Goal: Transaction & Acquisition: Purchase product/service

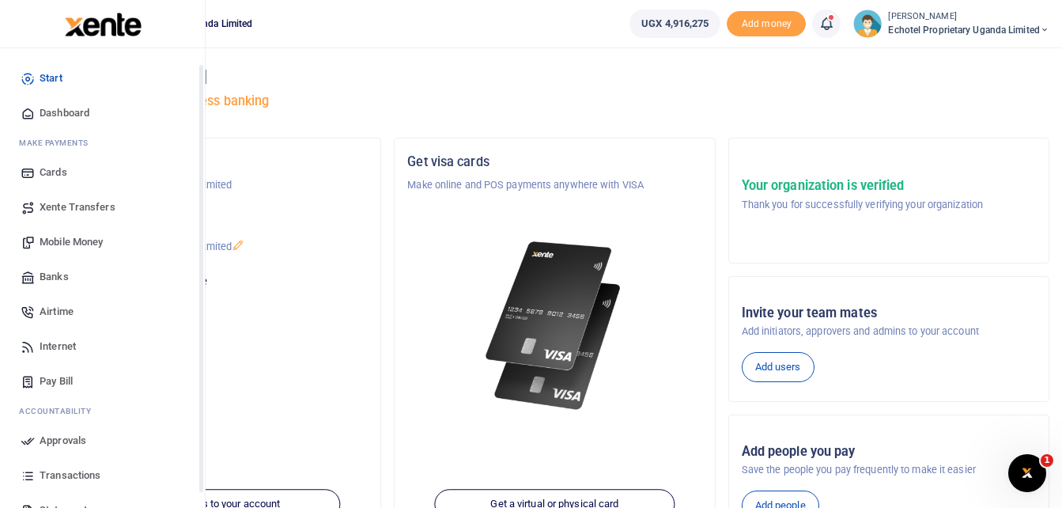
scroll to position [79, 0]
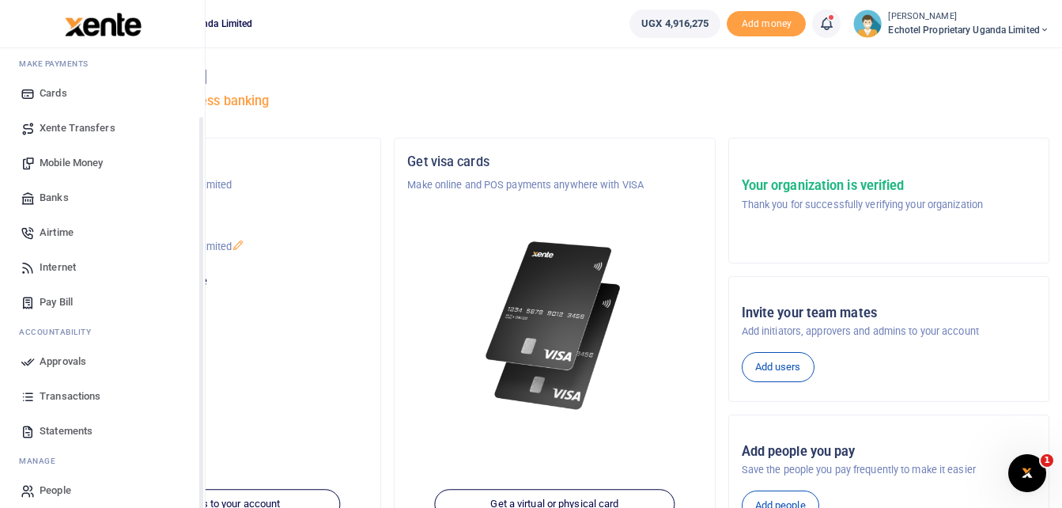
click at [30, 362] on icon at bounding box center [28, 361] width 14 height 14
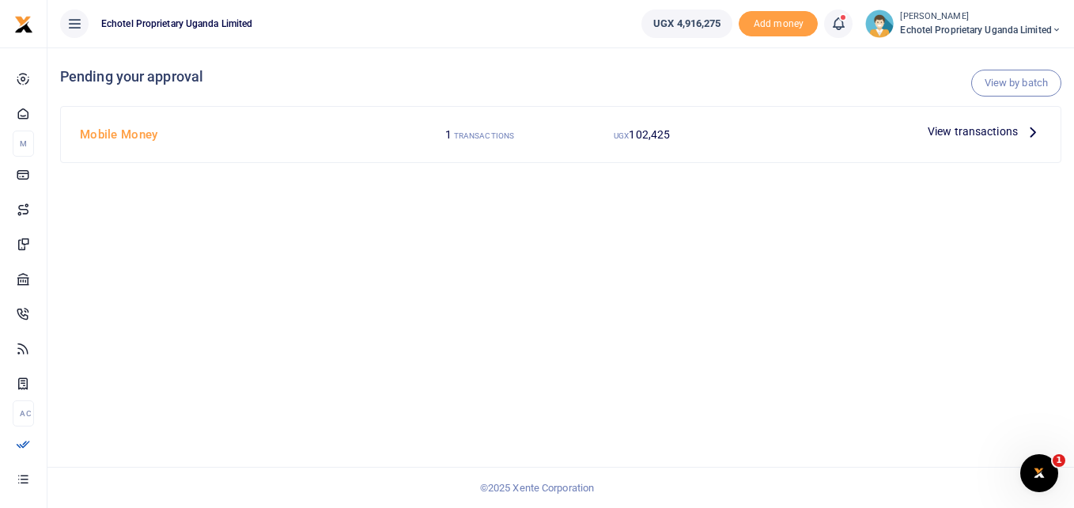
click at [1032, 128] on icon at bounding box center [1032, 131] width 17 height 17
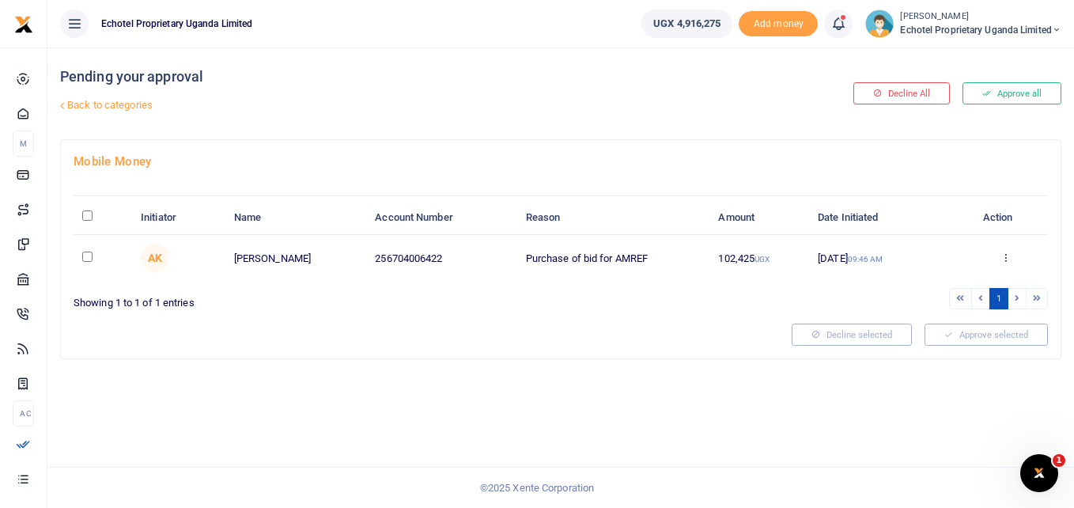
click at [874, 258] on td "14 Aug 2025 09:46 AM" at bounding box center [885, 258] width 153 height 46
click at [1004, 259] on icon at bounding box center [1005, 257] width 10 height 11
click at [902, 353] on icon at bounding box center [903, 353] width 10 height 10
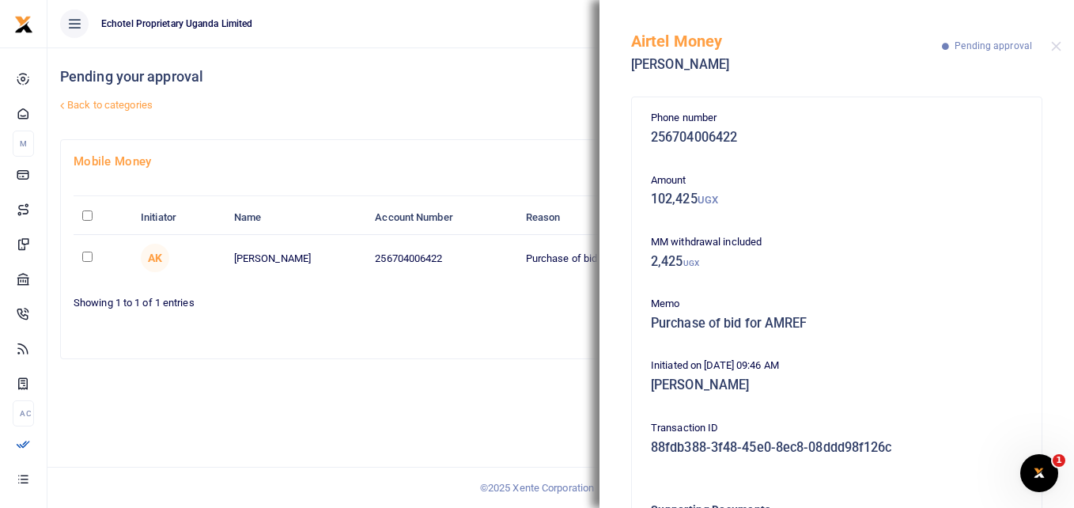
click at [490, 319] on div "Mobile Money Initiator Name Account Number Reason Amount Date Initiated Action …" at bounding box center [561, 248] width 1000 height 217
click at [1059, 48] on button "Close" at bounding box center [1056, 46] width 10 height 10
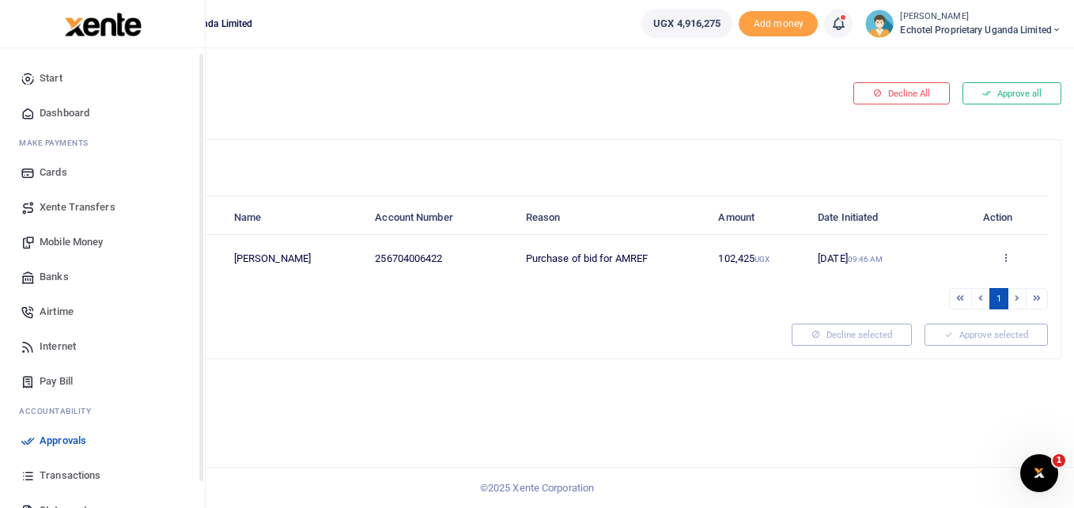
scroll to position [79, 0]
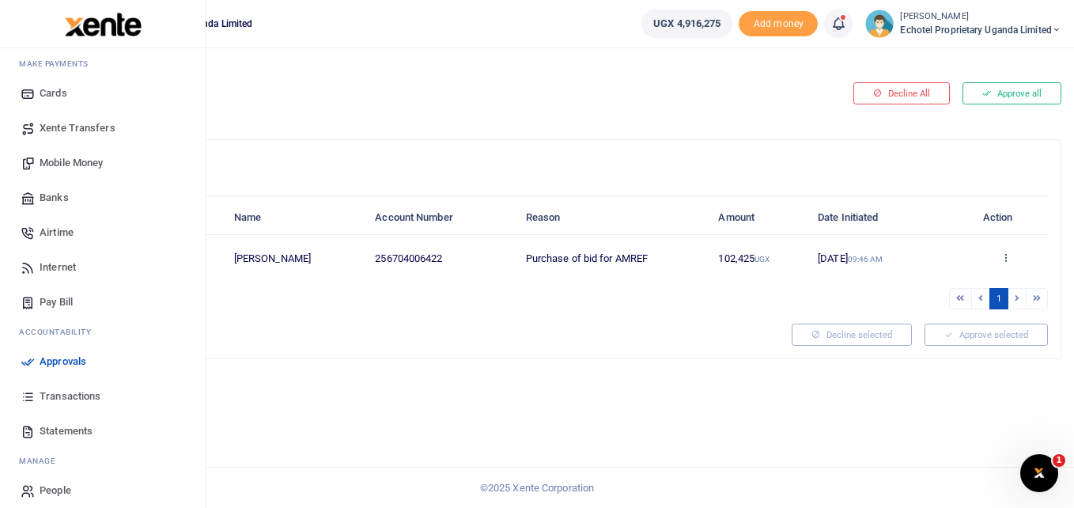
click at [74, 163] on span "Mobile Money" at bounding box center [71, 163] width 63 height 16
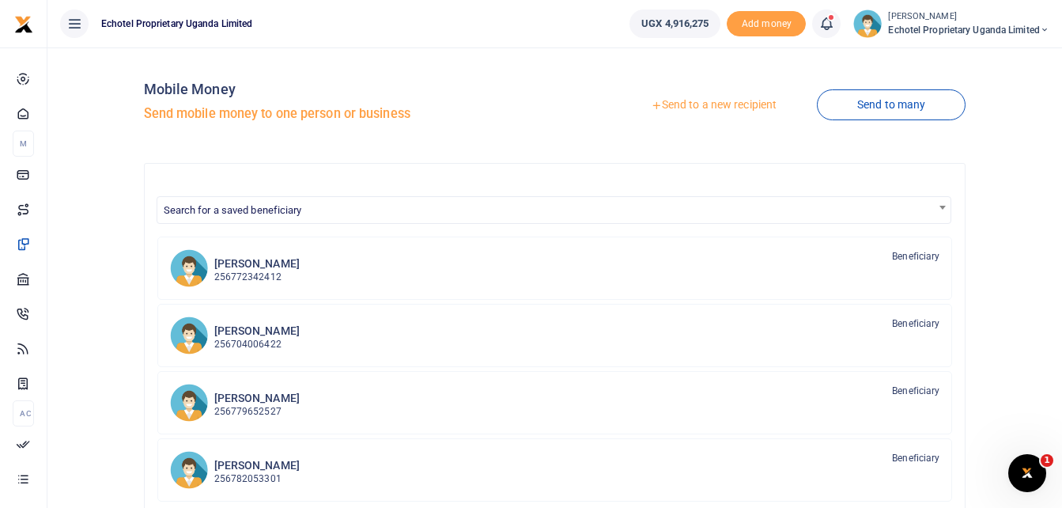
click at [259, 210] on span "Search for a saved beneficiary" at bounding box center [233, 210] width 138 height 12
click at [240, 240] on input "Search" at bounding box center [555, 239] width 788 height 24
type input "B"
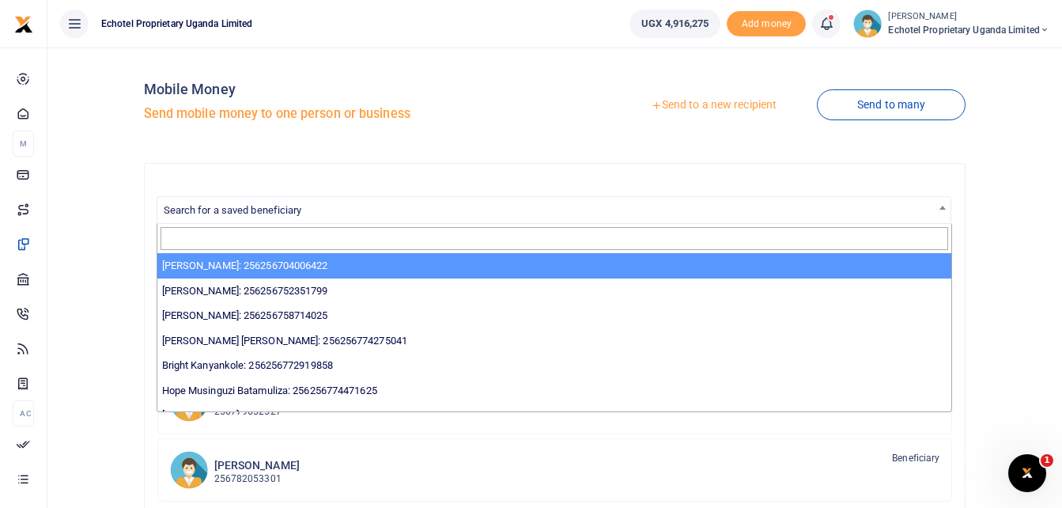
click at [774, 107] on link "Send to a new recipient" at bounding box center [714, 105] width 206 height 28
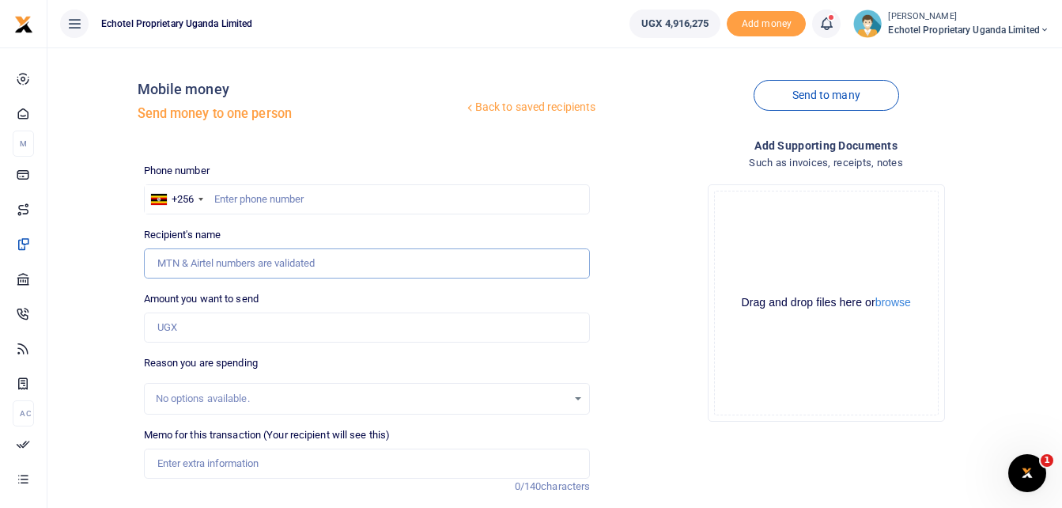
click at [240, 262] on input "Recipient's name" at bounding box center [367, 263] width 447 height 30
type input "N"
type input "Barb"
click at [296, 201] on input "text" at bounding box center [367, 199] width 447 height 30
type input "782099004"
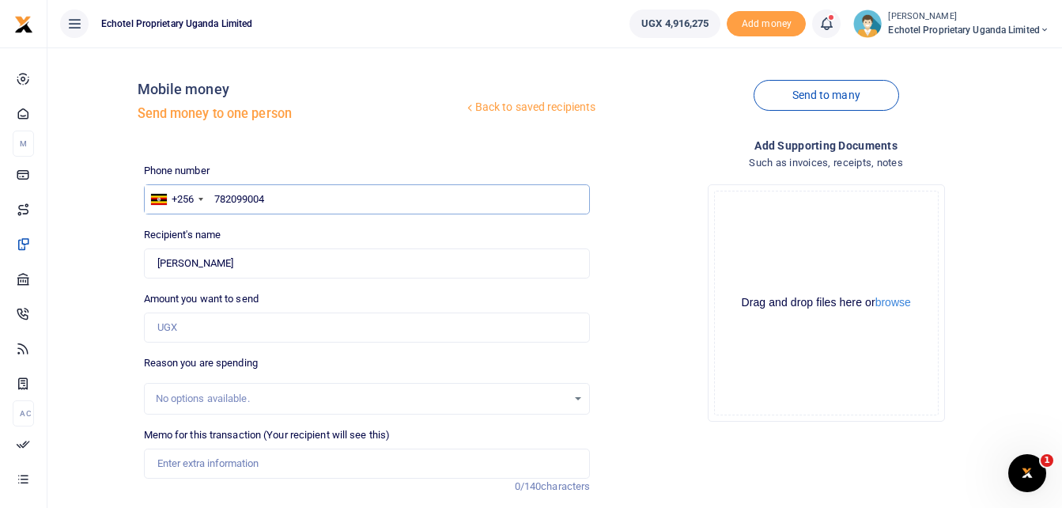
type input "Barbra Nalugya"
type input "782099004"
click at [198, 267] on input "Found" at bounding box center [367, 263] width 447 height 30
click at [371, 327] on input "Amount you want to send" at bounding box center [367, 327] width 447 height 30
type input "500,000"
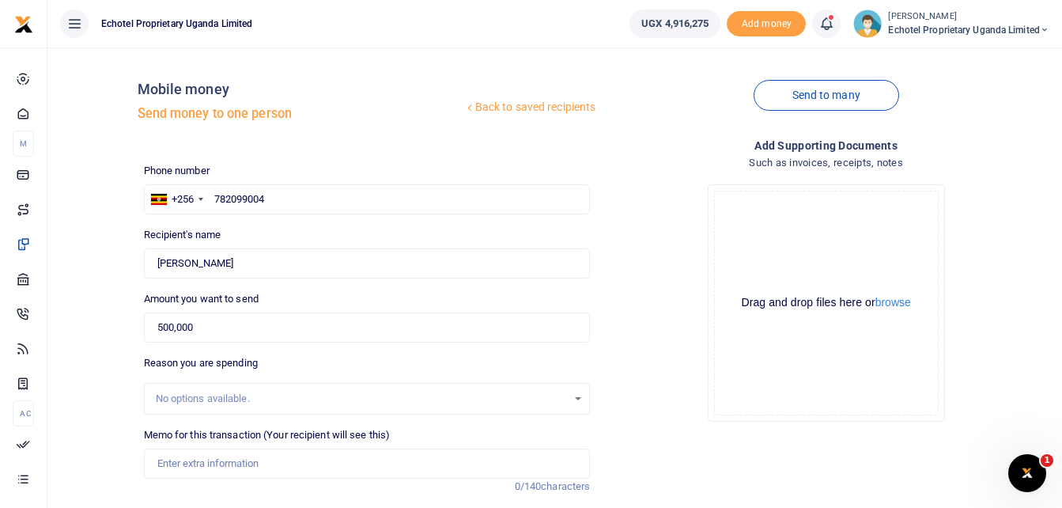
click at [636, 356] on div "Drop your files here Drag and drop files here or browse Powered by Uppy" at bounding box center [826, 303] width 447 height 263
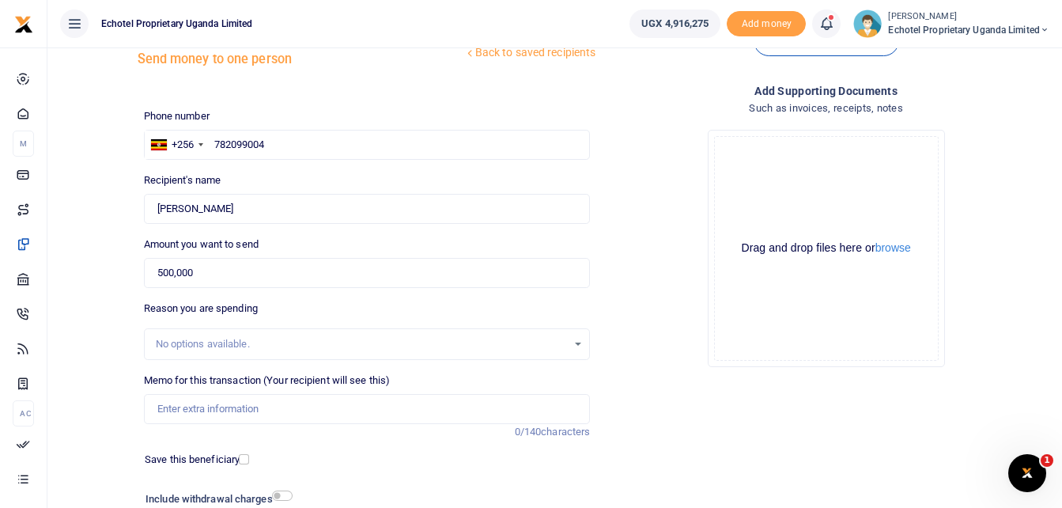
scroll to position [79, 0]
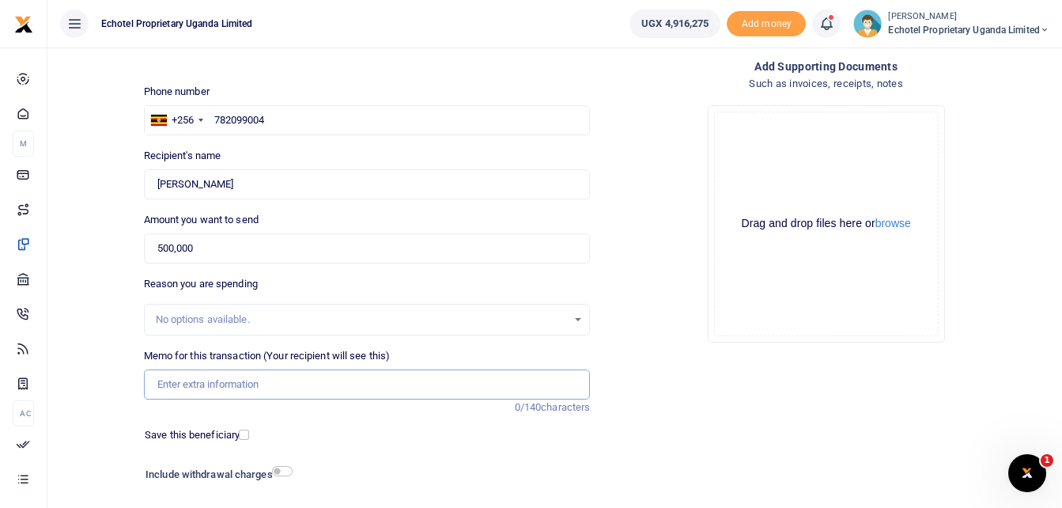
click at [195, 390] on input "Memo for this transaction (Your recipient will see this)" at bounding box center [367, 384] width 447 height 30
paste input "prequalification application for Amref"
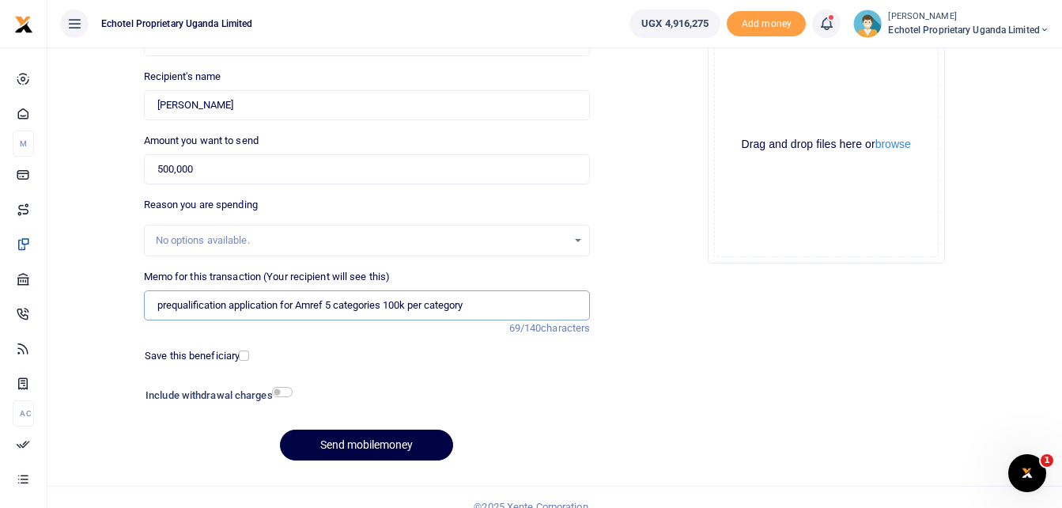
type input "prequalification application for Amref 5 categories 100k per category"
drag, startPoint x: 290, startPoint y: 386, endPoint x: 300, endPoint y: 385, distance: 9.5
click at [291, 386] on div "Include withdrawal charges" at bounding box center [367, 396] width 457 height 25
click at [286, 395] on input "checkbox" at bounding box center [282, 392] width 21 height 10
checkbox input "true"
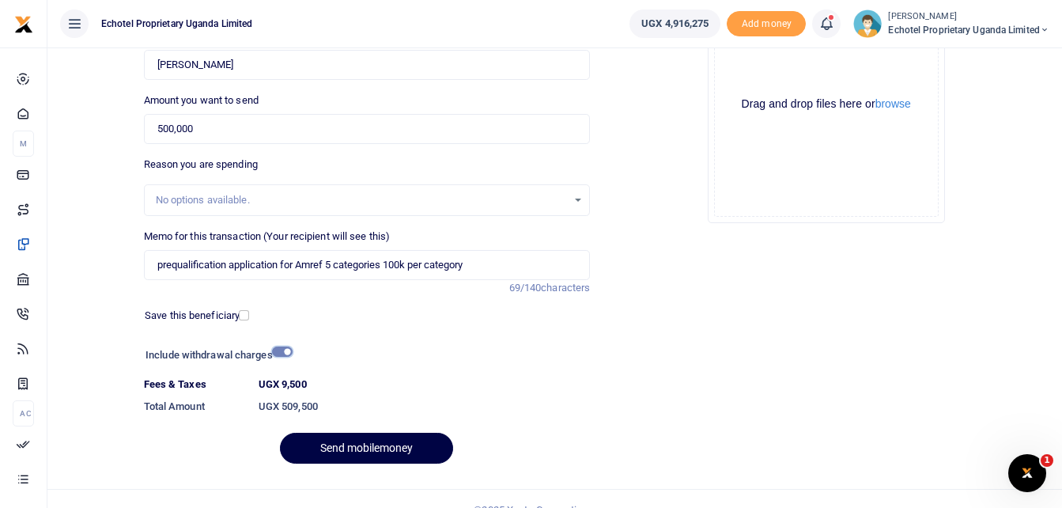
scroll to position [221, 0]
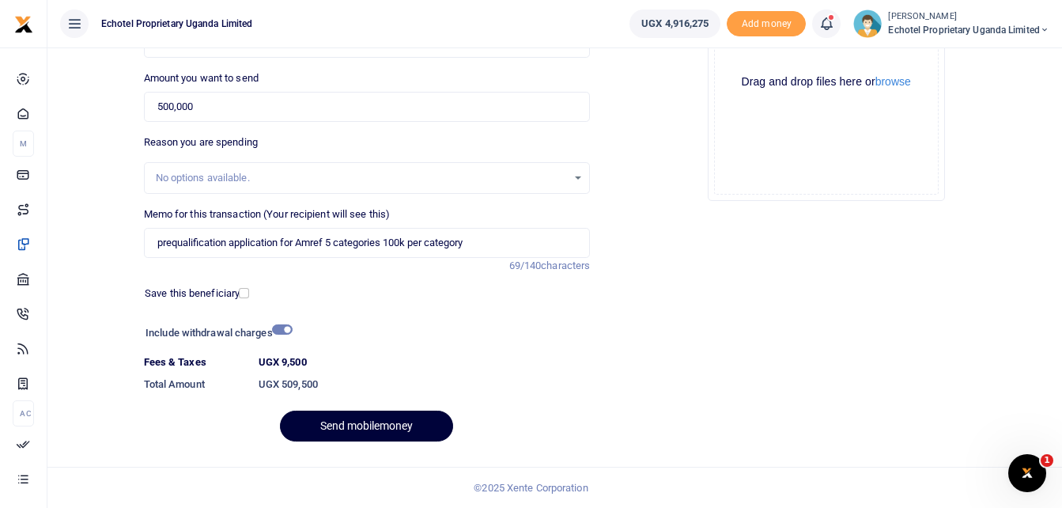
click at [347, 431] on button "Send mobilemoney" at bounding box center [366, 425] width 173 height 31
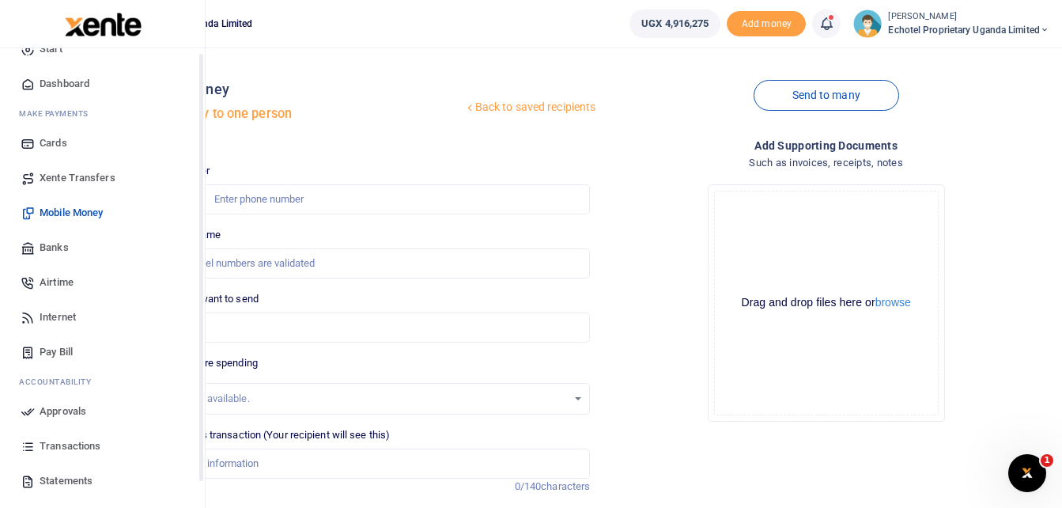
scroll to position [79, 0]
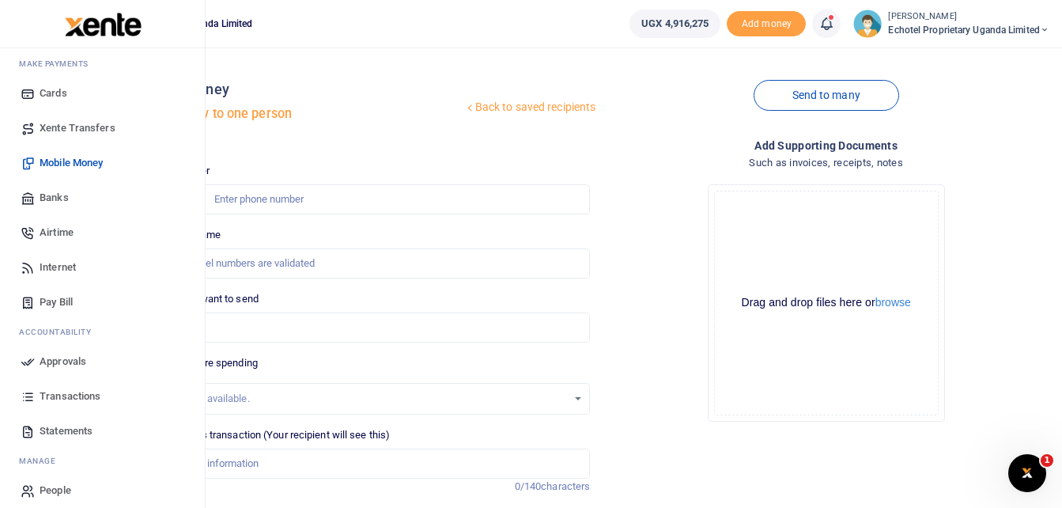
click at [81, 391] on span "Transactions" at bounding box center [70, 396] width 61 height 16
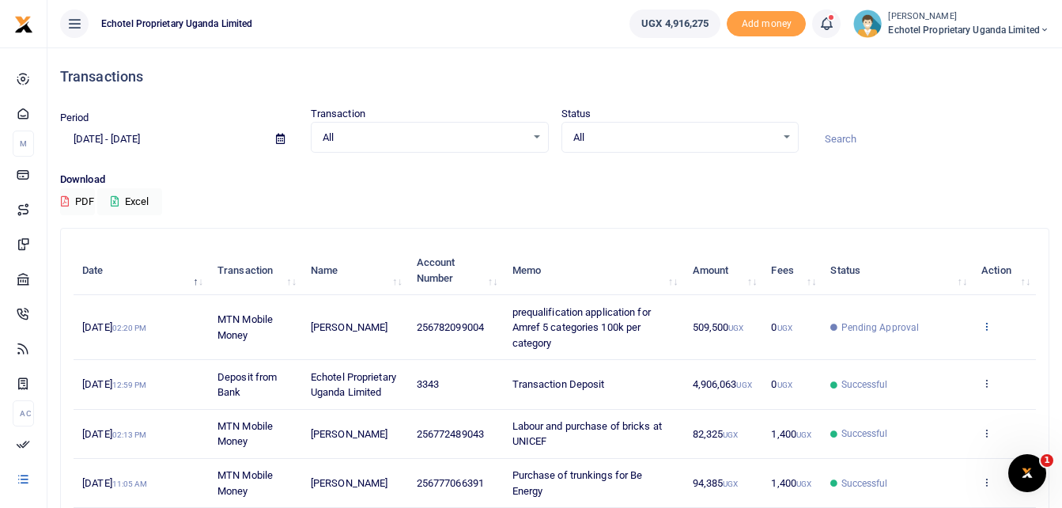
click at [989, 323] on icon at bounding box center [986, 325] width 10 height 11
click at [922, 350] on link "View details" at bounding box center [928, 353] width 125 height 22
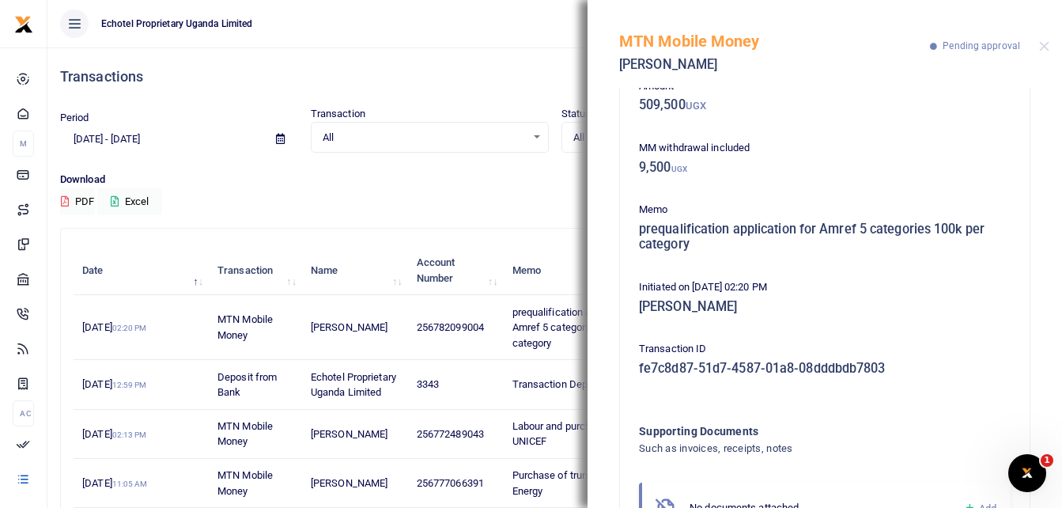
scroll to position [171, 0]
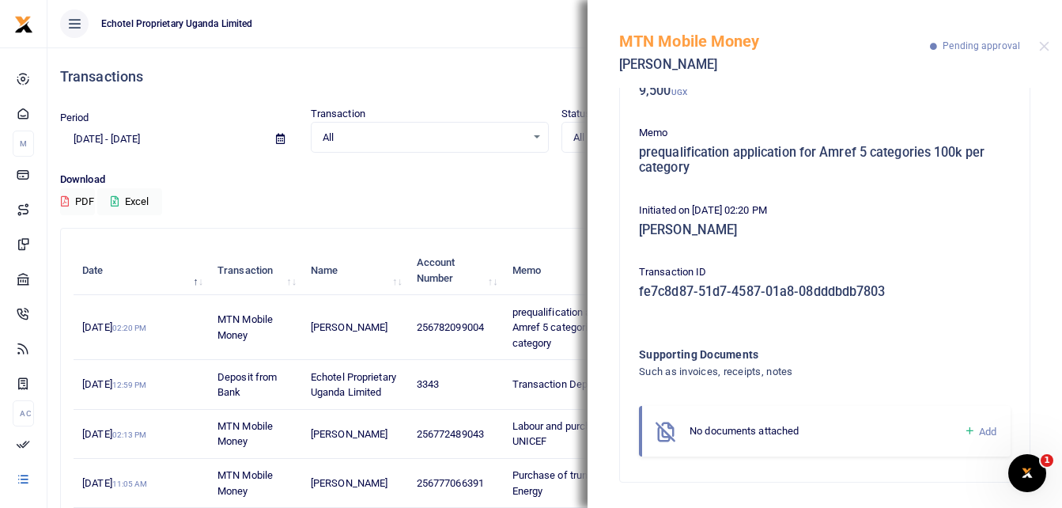
click at [979, 429] on span "Add" at bounding box center [987, 431] width 17 height 12
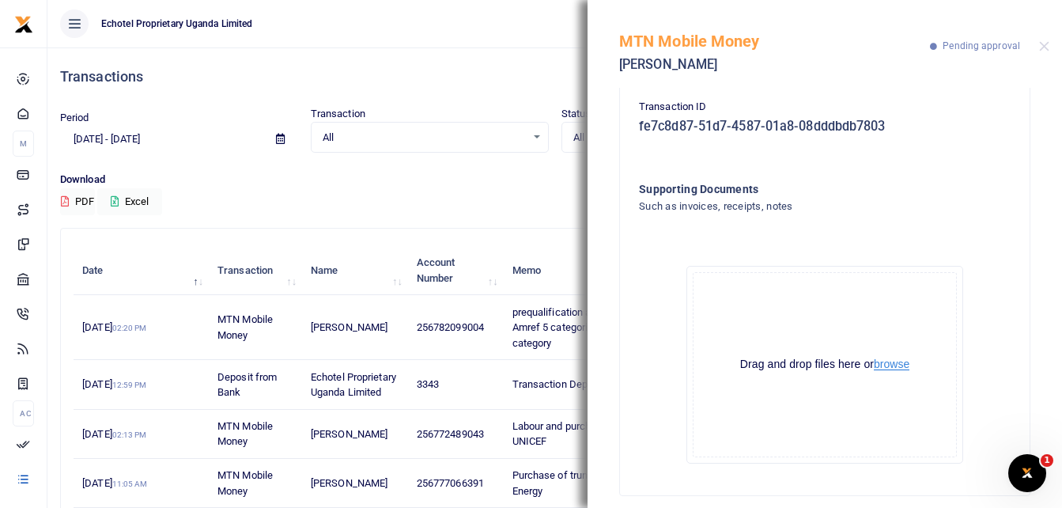
scroll to position [349, 0]
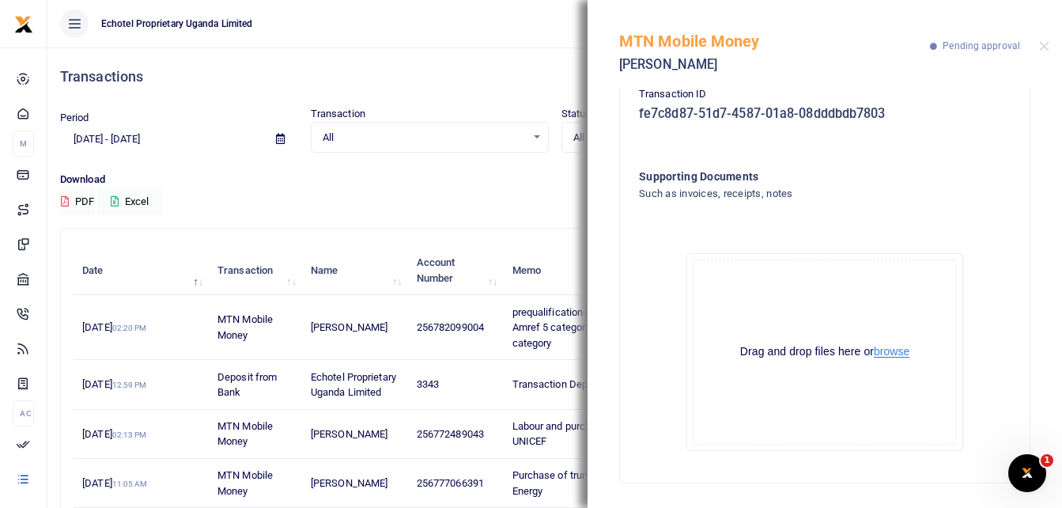
click at [898, 352] on button "browse" at bounding box center [892, 352] width 36 height 12
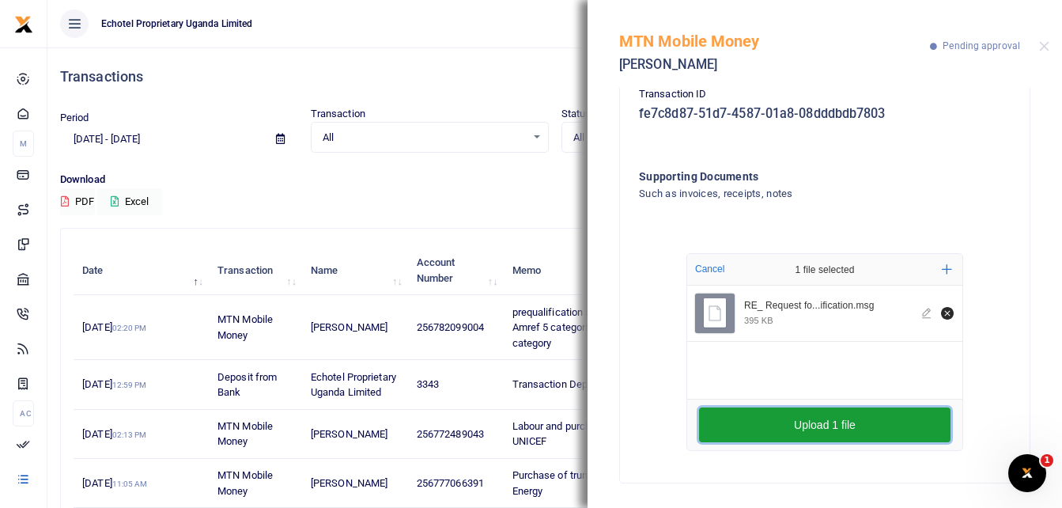
click at [819, 430] on button "Upload 1 file" at bounding box center [825, 424] width 252 height 35
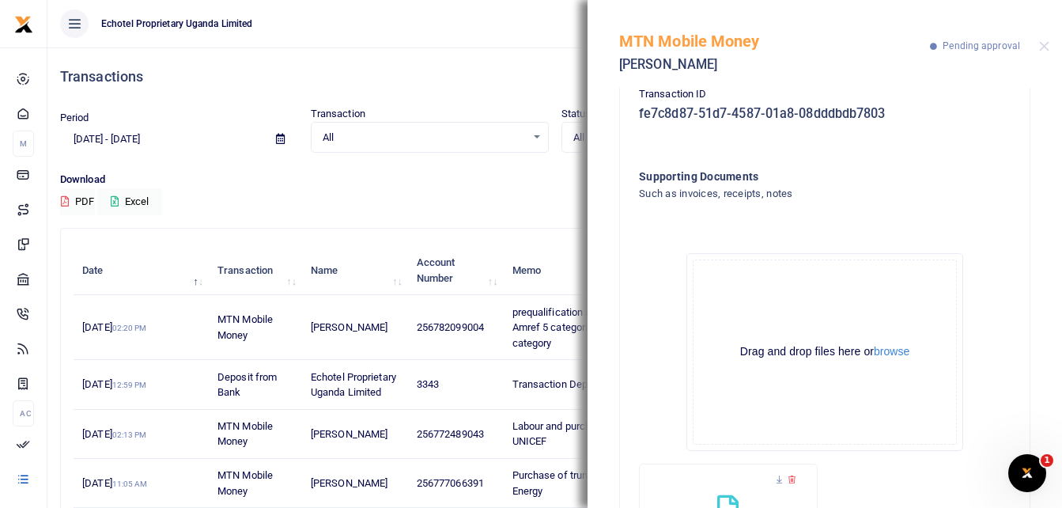
click at [525, 167] on div "Period 07/20/2025 - 08/18/2025 Transaction All Select an option... All Airtime …" at bounding box center [555, 139] width 1002 height 66
click at [1046, 48] on button "Close" at bounding box center [1044, 46] width 10 height 10
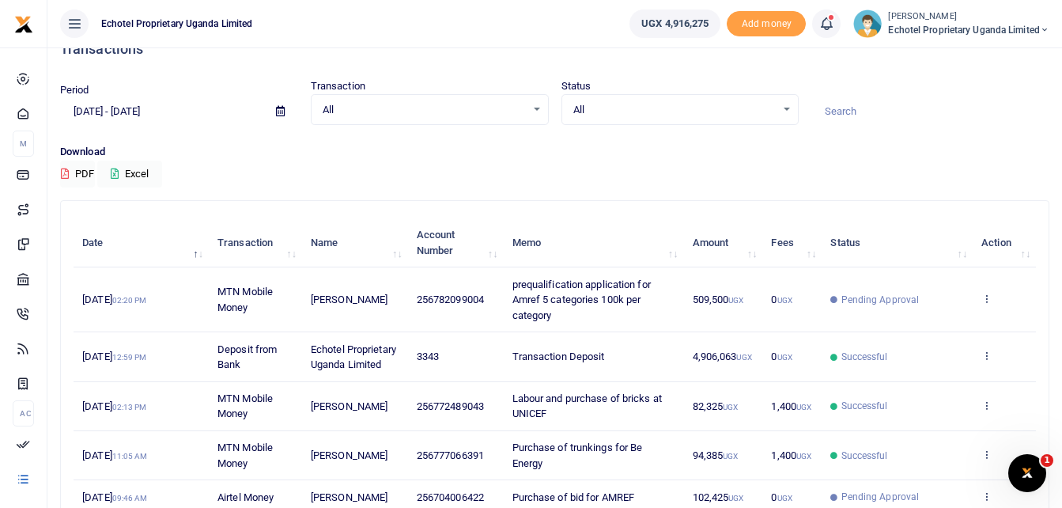
scroll to position [0, 0]
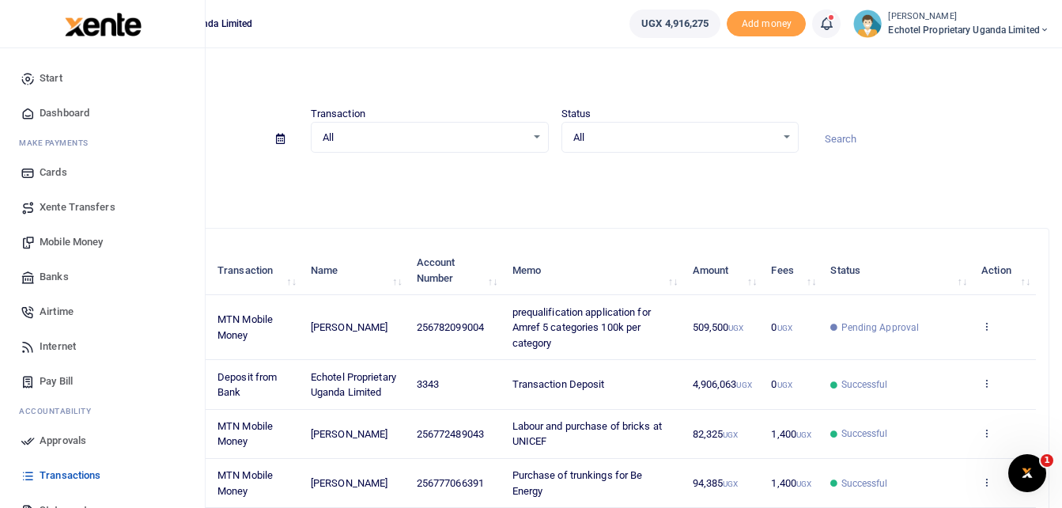
click at [75, 244] on span "Mobile Money" at bounding box center [71, 242] width 63 height 16
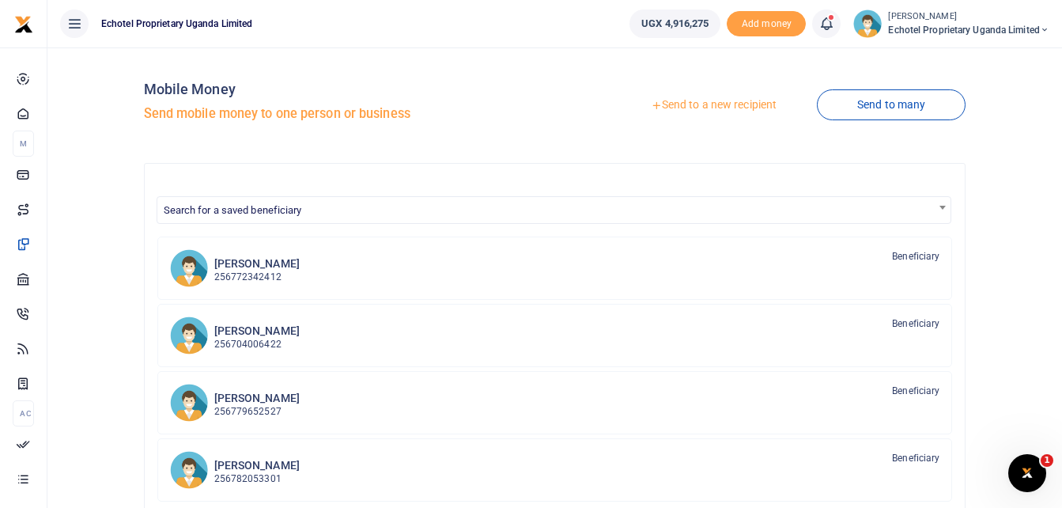
click at [758, 106] on link "Send to a new recipient" at bounding box center [714, 105] width 206 height 28
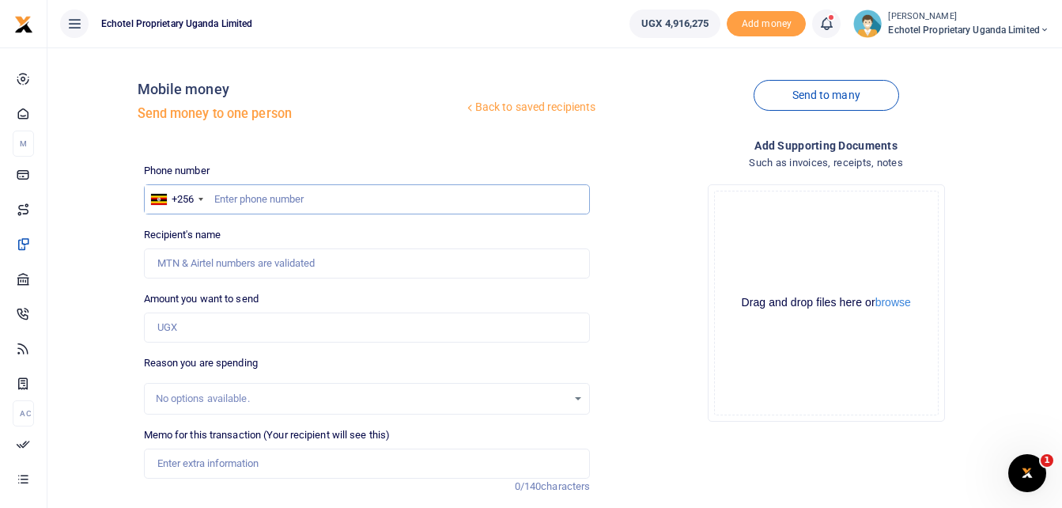
click at [266, 203] on input "text" at bounding box center [367, 199] width 447 height 30
click at [250, 264] on input "Recipient's name" at bounding box center [367, 263] width 447 height 30
type input "W"
type input "M"
click at [287, 194] on input "text" at bounding box center [367, 199] width 447 height 30
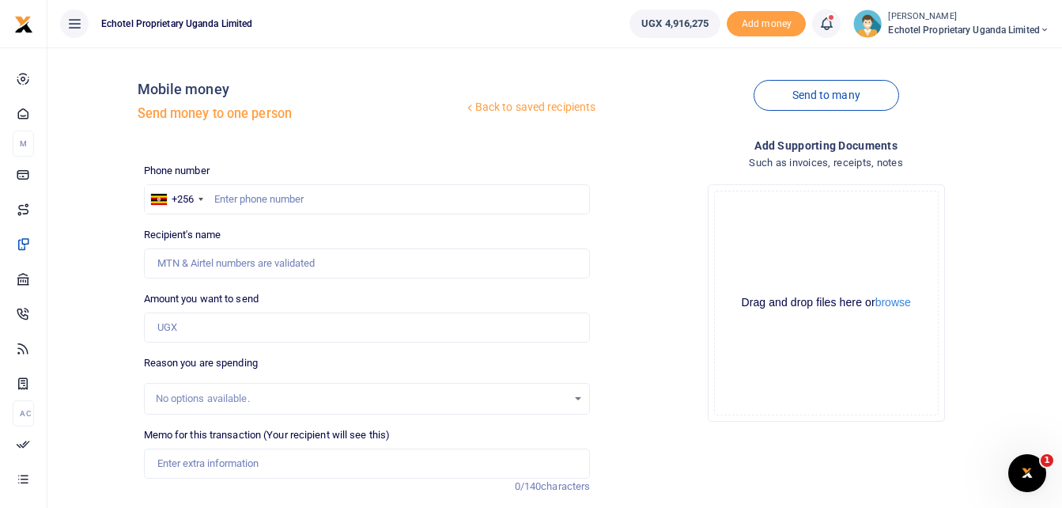
click at [717, 105] on div "Send to many" at bounding box center [826, 105] width 460 height 90
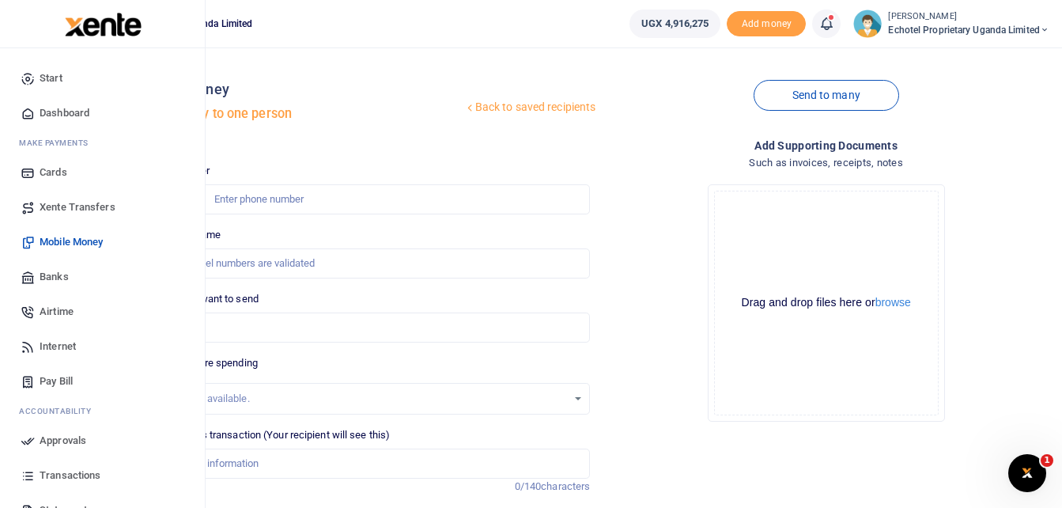
click at [70, 245] on span "Mobile Money" at bounding box center [71, 242] width 63 height 16
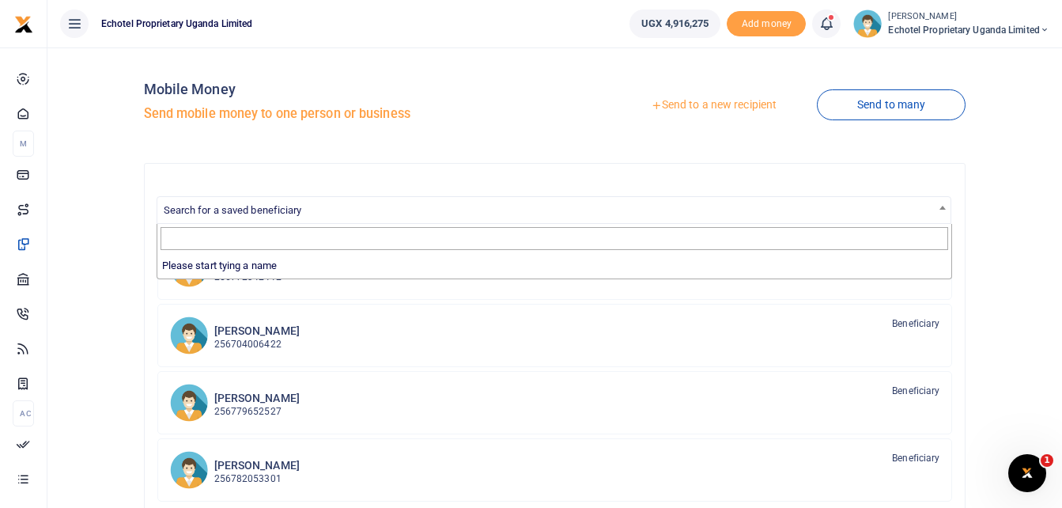
click at [821, 215] on span "Search for a saved beneficiary" at bounding box center [554, 209] width 794 height 25
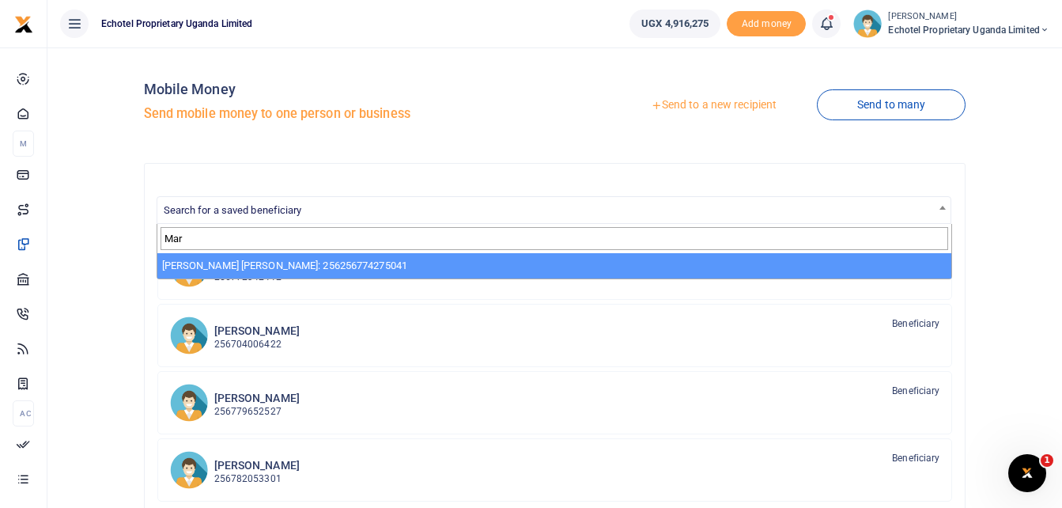
type input "Mar"
select select "2440"
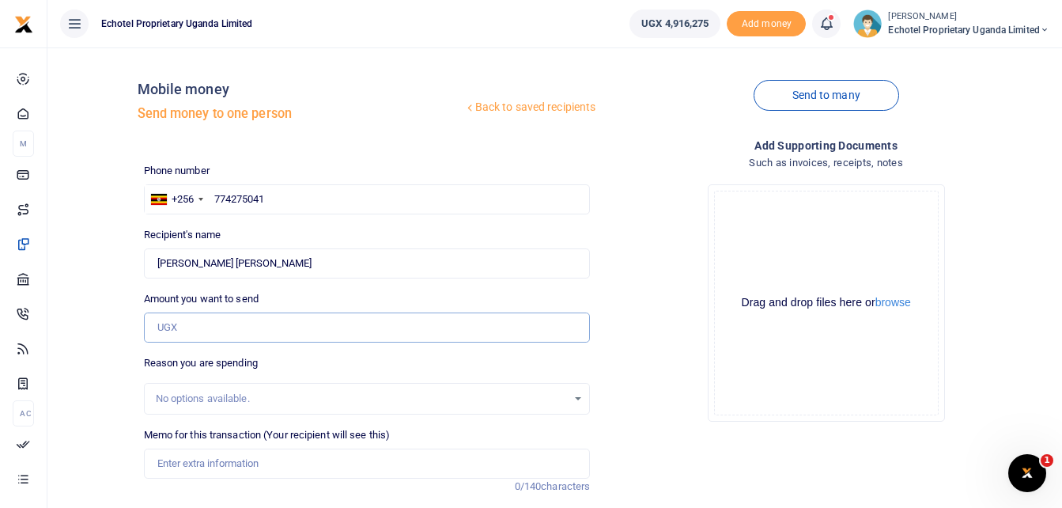
click at [220, 328] on input "Amount you want to send" at bounding box center [367, 327] width 447 height 30
drag, startPoint x: 190, startPoint y: 327, endPoint x: 150, endPoint y: 327, distance: 39.5
click at [150, 327] on input "90,000" at bounding box center [367, 327] width 447 height 30
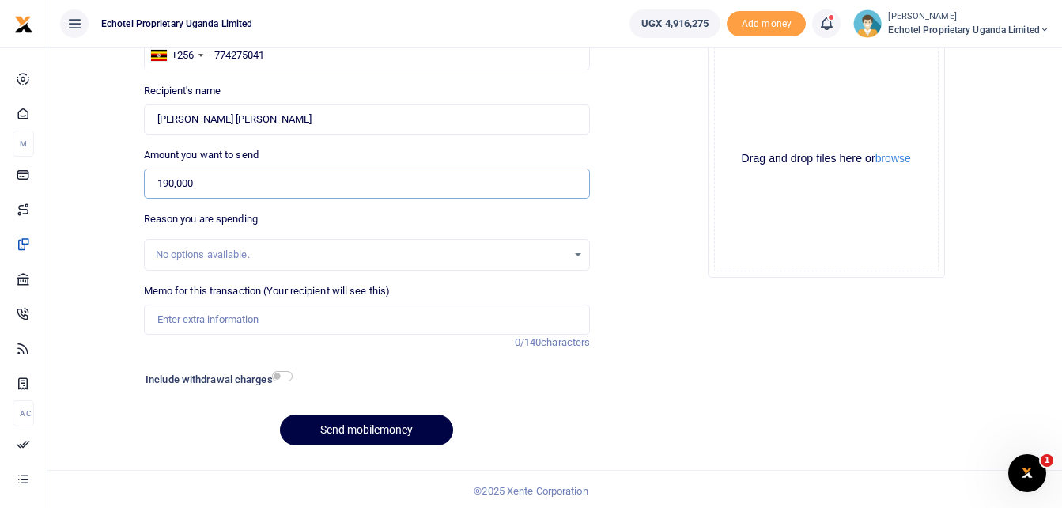
scroll to position [148, 0]
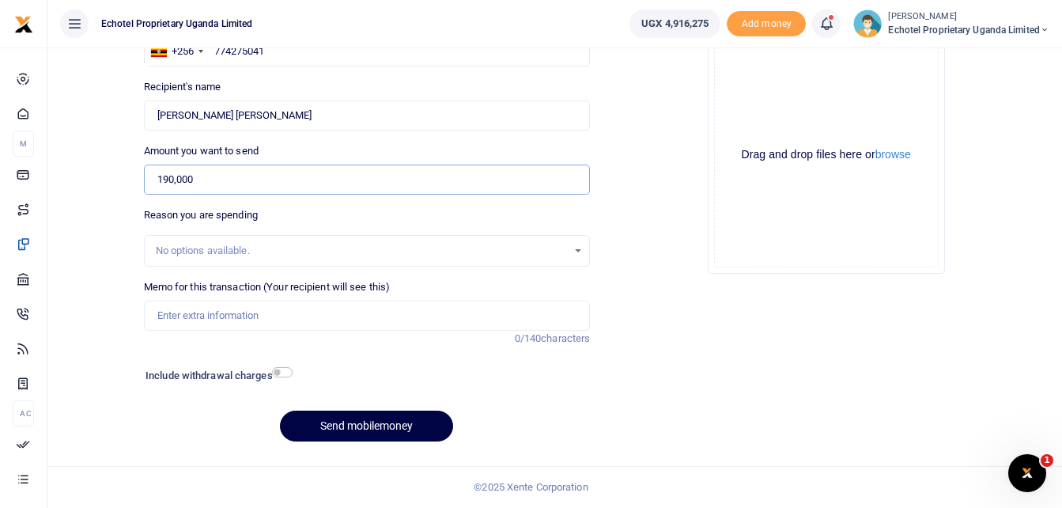
type input "190,000"
click at [262, 316] on input "Memo for this transaction (Your recipient will see this)" at bounding box center [367, 316] width 447 height 30
drag, startPoint x: 350, startPoint y: 320, endPoint x: 283, endPoint y: 322, distance: 67.2
click at [283, 322] on input "90k for key duplication and putting battar" at bounding box center [367, 316] width 447 height 30
paste input "new battery cells for UBL430Z AND UBM475J"
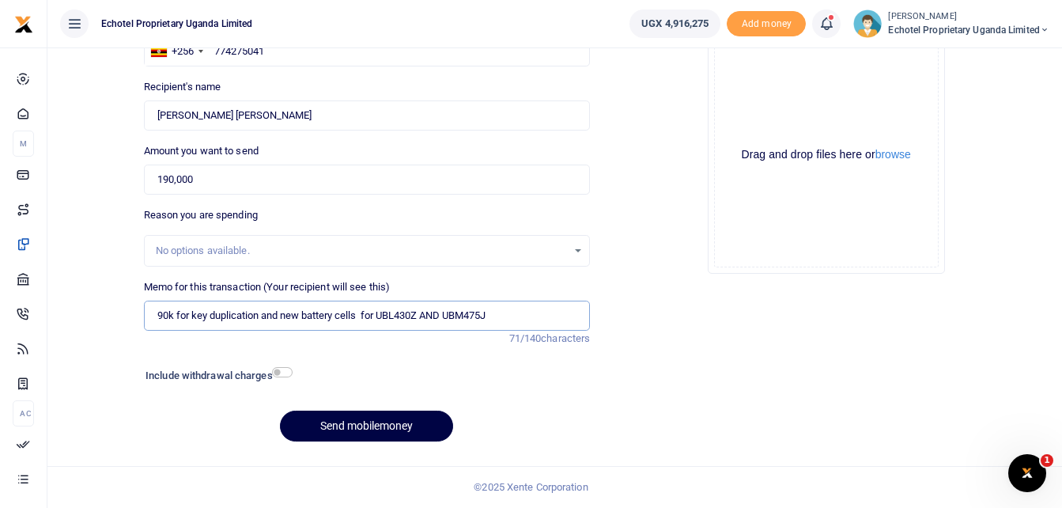
click at [283, 313] on input "90k for key duplication and new battery cells for UBL430Z AND UBM475J" at bounding box center [367, 316] width 447 height 30
click at [549, 316] on input "90k for key duplication and putting new battery cells for UBL430Z AND UBM475J" at bounding box center [367, 316] width 447 height 30
type input "90k for key duplication and putting new battery cells for UBL430Z AND UBM475J a…"
click at [289, 370] on input "checkbox" at bounding box center [282, 372] width 21 height 10
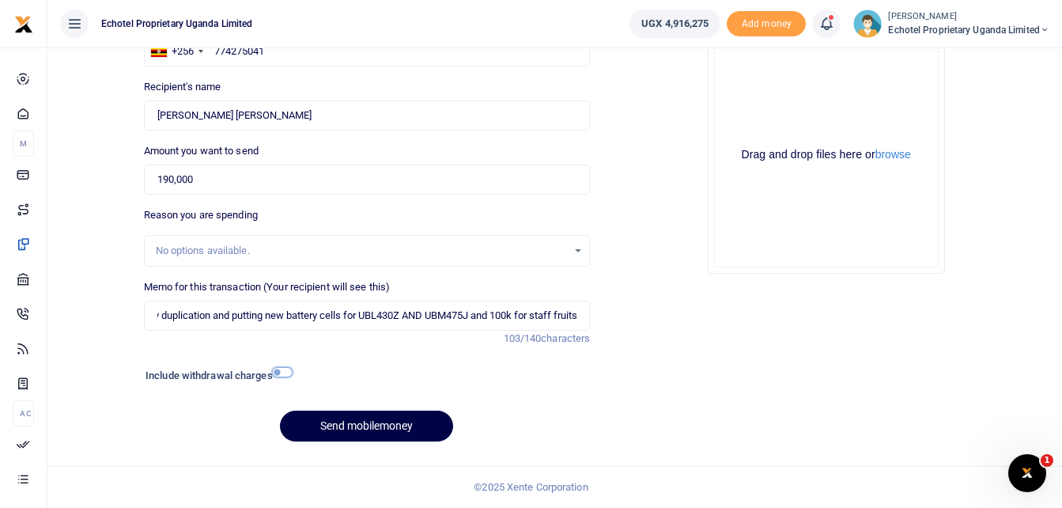
checkbox input "true"
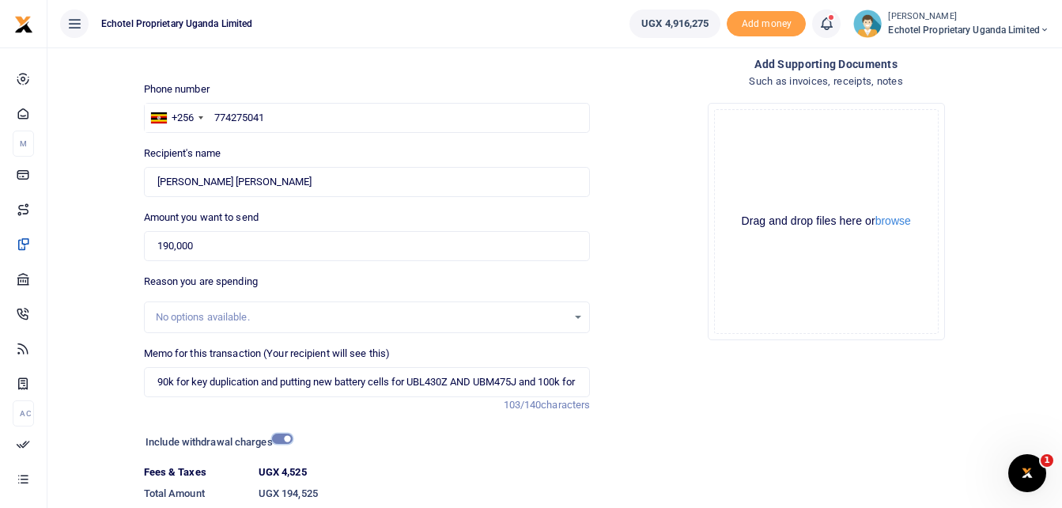
scroll to position [191, 0]
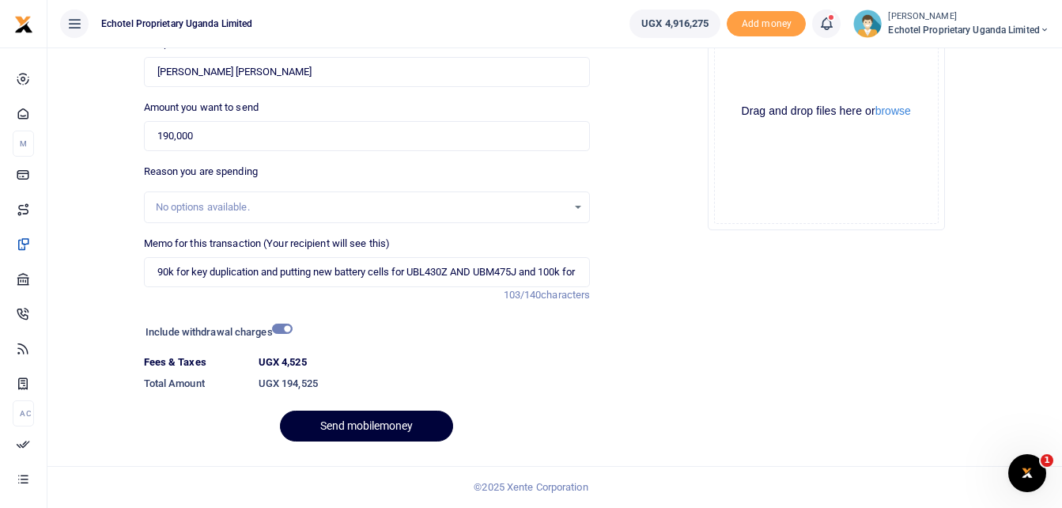
click at [357, 423] on button "Send mobilemoney" at bounding box center [366, 425] width 173 height 31
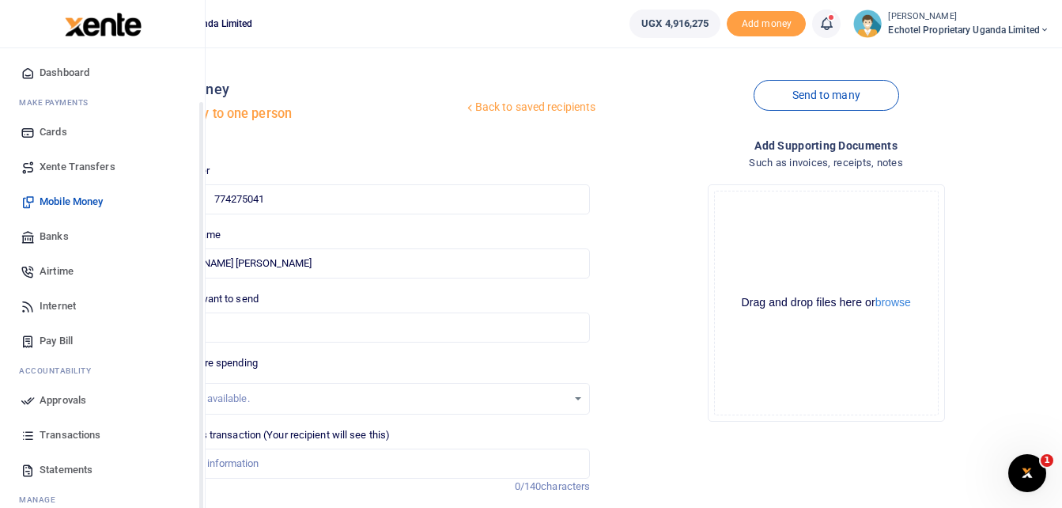
scroll to position [79, 0]
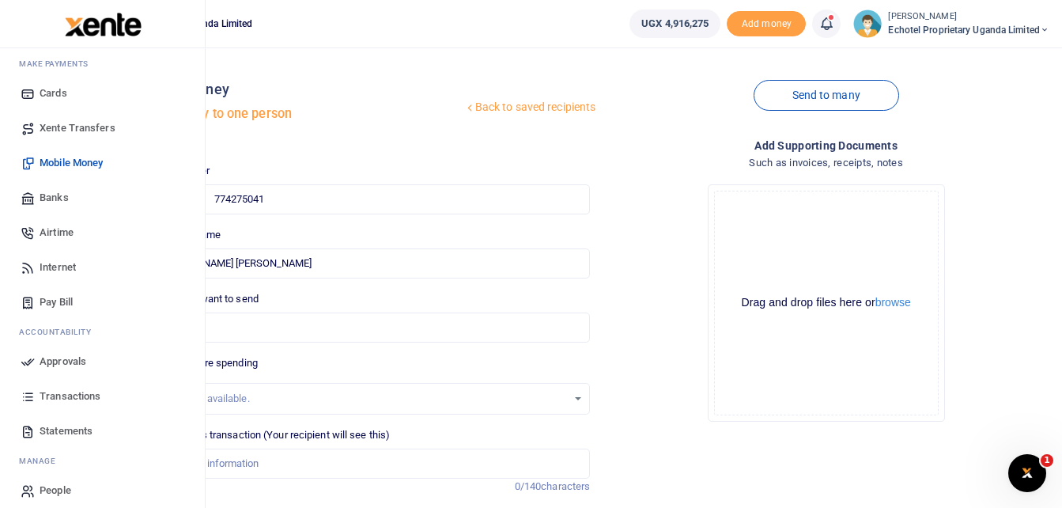
click at [37, 399] on link "Transactions" at bounding box center [103, 396] width 180 height 35
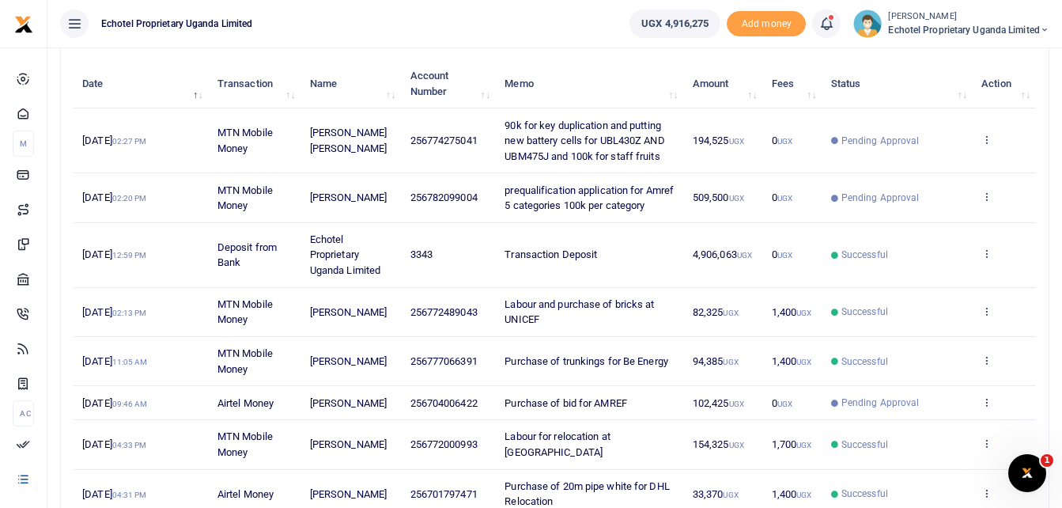
scroll to position [237, 0]
